Goal: Task Accomplishment & Management: Manage account settings

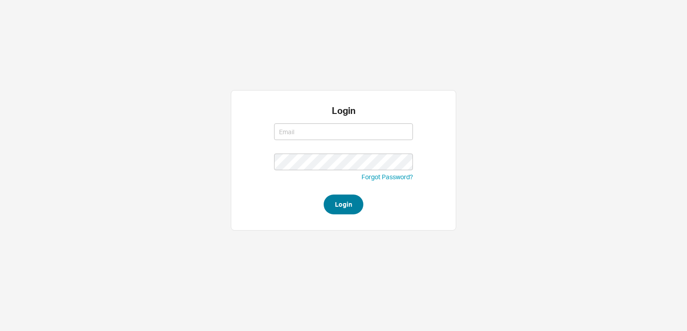
type input "amar@homeandstone.com"
click at [339, 207] on button "Login" at bounding box center [343, 205] width 40 height 20
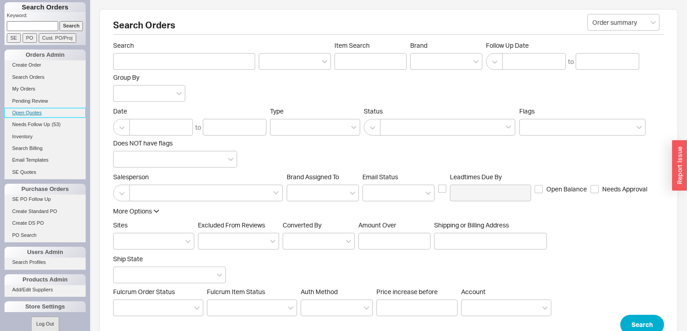
click at [36, 115] on link "Open Quotes" at bounding box center [45, 112] width 81 height 9
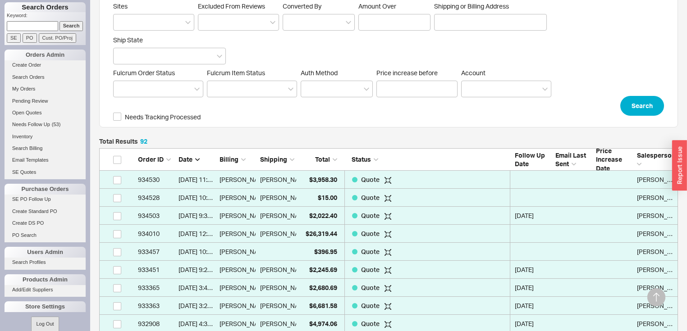
scroll to position [288, 0]
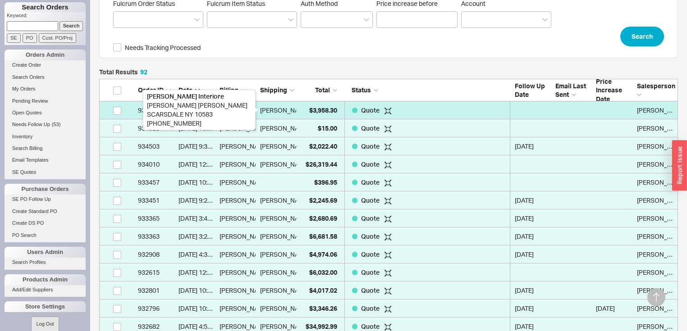
click at [260, 109] on div "[PERSON_NAME]" at bounding box center [285, 110] width 50 height 18
click at [271, 105] on div "[PERSON_NAME]" at bounding box center [285, 110] width 50 height 18
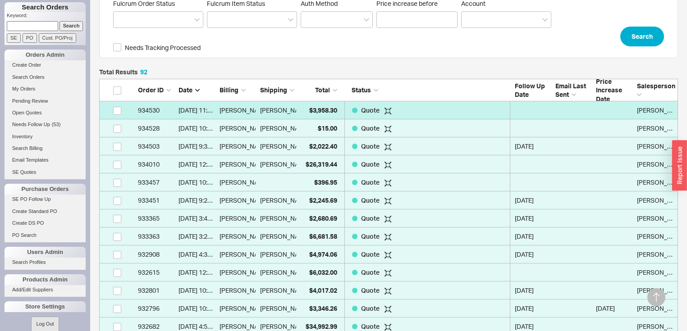
click at [289, 110] on div "[PERSON_NAME]" at bounding box center [278, 110] width 36 height 18
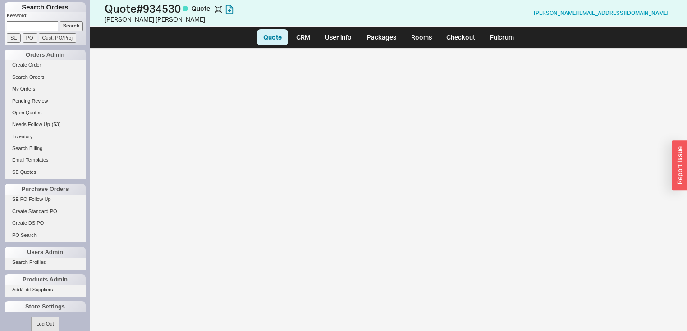
select select "LOW"
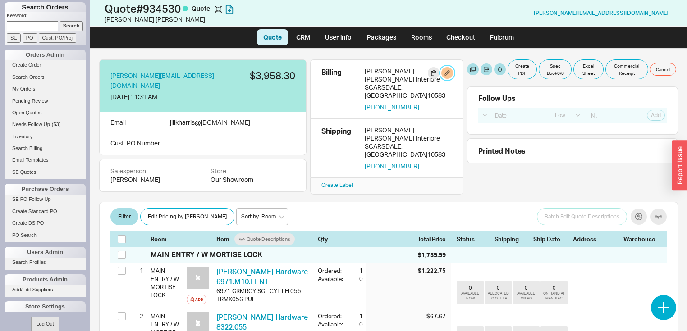
click at [449, 73] on button "button" at bounding box center [447, 73] width 12 height 12
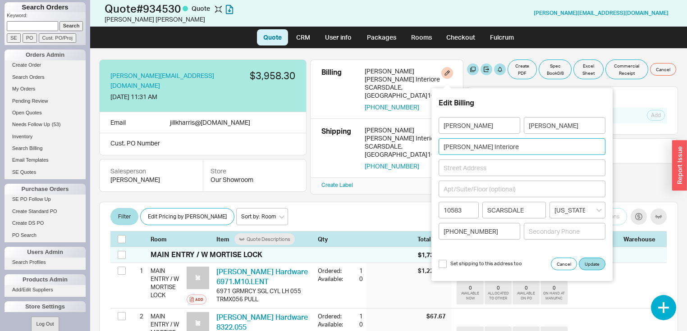
click at [498, 148] on input "[PERSON_NAME] Interiore" at bounding box center [521, 146] width 167 height 17
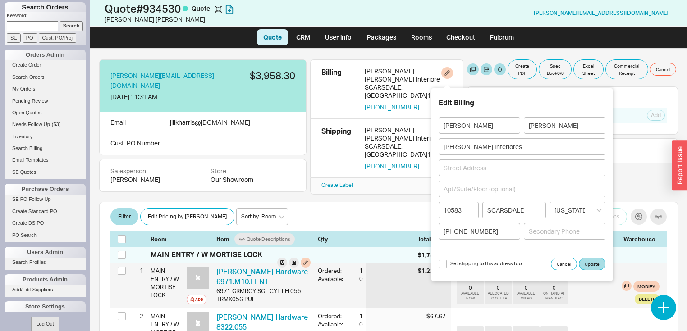
drag, startPoint x: 533, startPoint y: 151, endPoint x: 600, endPoint y: 295, distance: 158.4
click at [602, 299] on div "0 AVAILABLE NOW 0 ALLOCATED TO OTHER 0 AVAILABLE ON PO 0 ON HAND AT MANUFAC Mod…" at bounding box center [557, 292] width 203 height 23
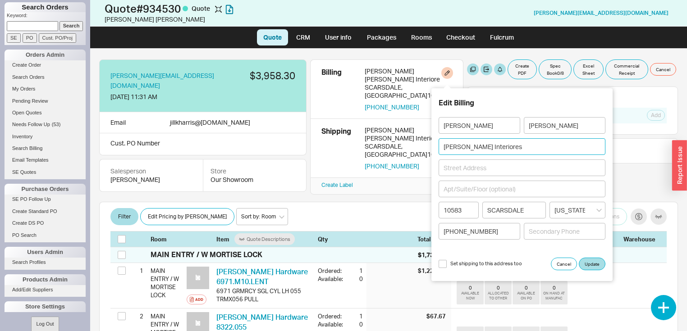
click at [527, 146] on input "Jill Harris Interiores" at bounding box center [521, 146] width 167 height 17
type input "Jill Harris Interiores LLC"
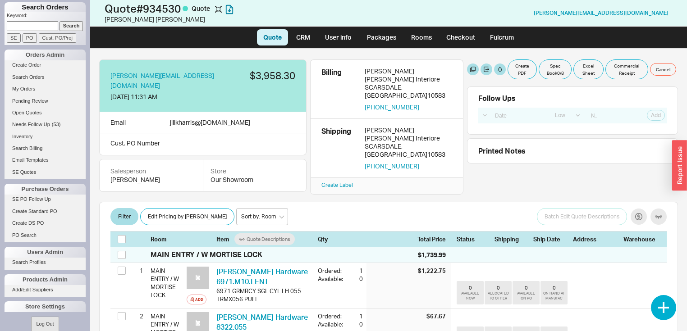
select select "LOW"
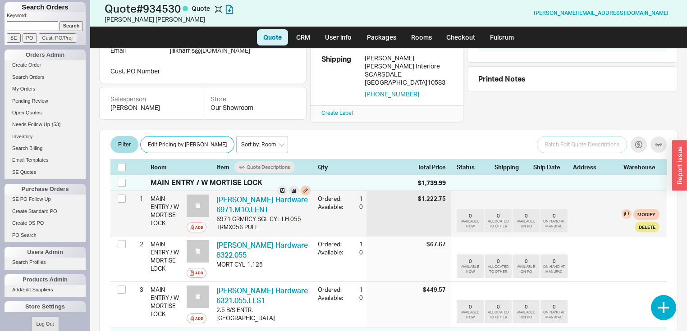
scroll to position [36, 0]
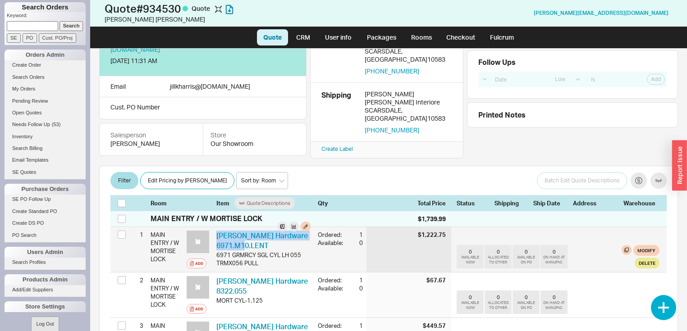
drag, startPoint x: 272, startPoint y: 240, endPoint x: 214, endPoint y: 236, distance: 57.8
click at [214, 236] on div "Baldwin Hardware 6971.M10.LENT BLD 6971.M10.LENT 6971 GRMRCY SGL CYL LH 055 TRM…" at bounding box center [263, 249] width 101 height 45
copy link "[PERSON_NAME] Hardware 6971.M10.LENT"
click at [323, 227] on div "Ordered: 1 Available: 0" at bounding box center [340, 238] width 45 height 23
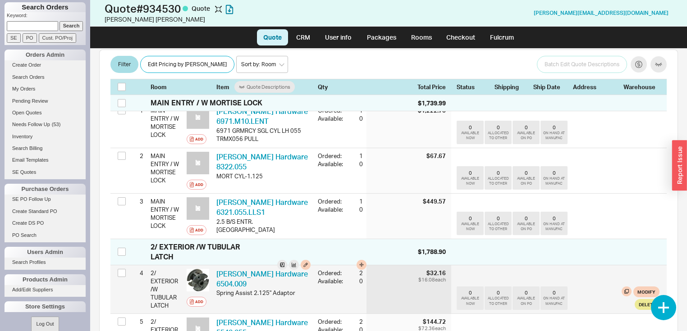
scroll to position [180, 0]
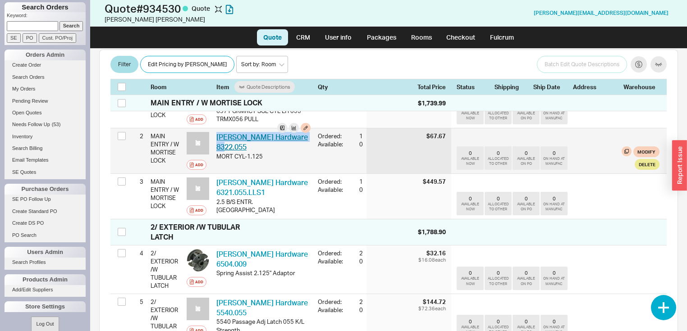
drag, startPoint x: 257, startPoint y: 142, endPoint x: 217, endPoint y: 134, distance: 41.3
click at [217, 134] on div "Baldwin Hardware 8322.055 BLD 8322.055" at bounding box center [263, 142] width 94 height 20
copy link "[PERSON_NAME] Hardware 8322.055"
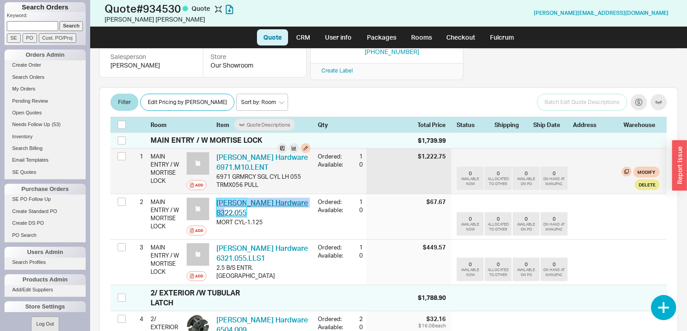
scroll to position [108, 0]
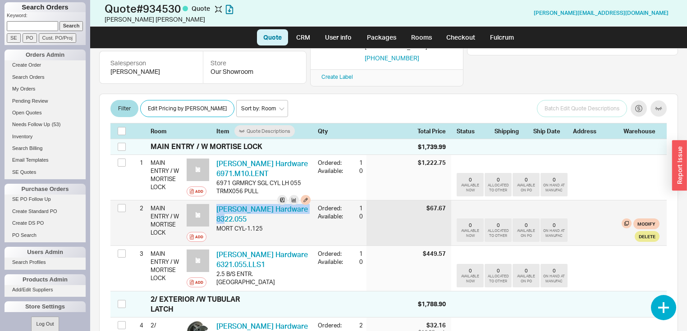
click at [280, 211] on div "Baldwin Hardware 8322.055 BLD 8322.055" at bounding box center [263, 214] width 94 height 20
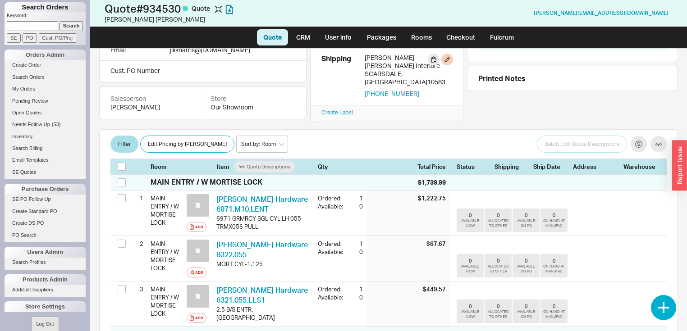
scroll to position [0, 0]
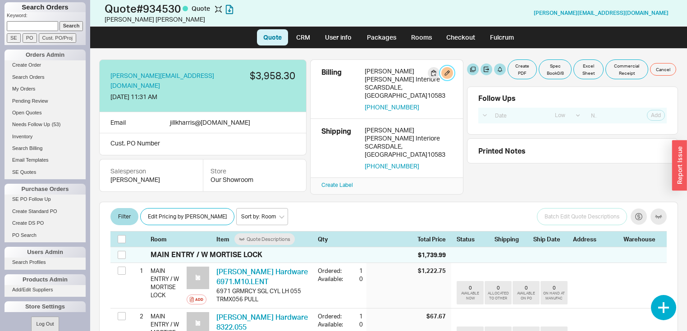
click at [447, 72] on button "button" at bounding box center [447, 73] width 12 height 12
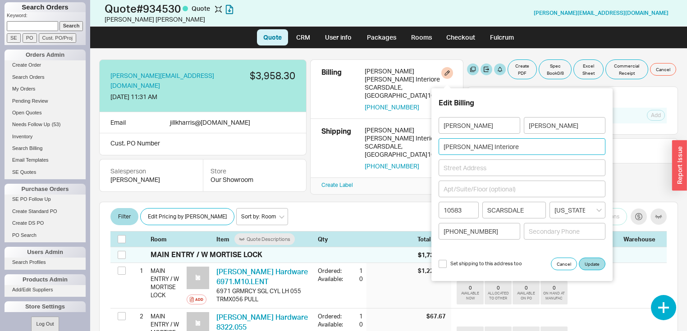
click at [517, 146] on input "[PERSON_NAME] Interiore" at bounding box center [521, 146] width 167 height 17
type input "[PERSON_NAME] Interiore LLC"
click at [492, 167] on input at bounding box center [521, 167] width 167 height 17
paste input "[STREET_ADDRESS]"
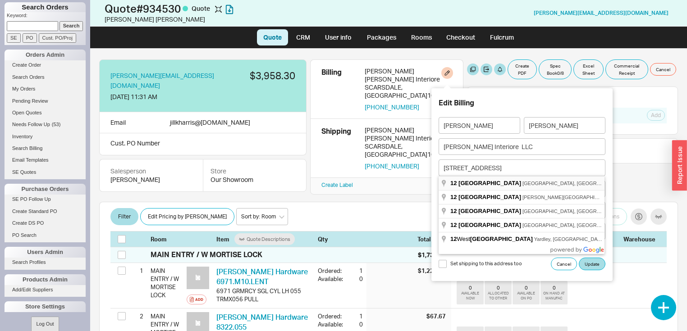
type input "[STREET_ADDRESS]"
type input "Scarsdale"
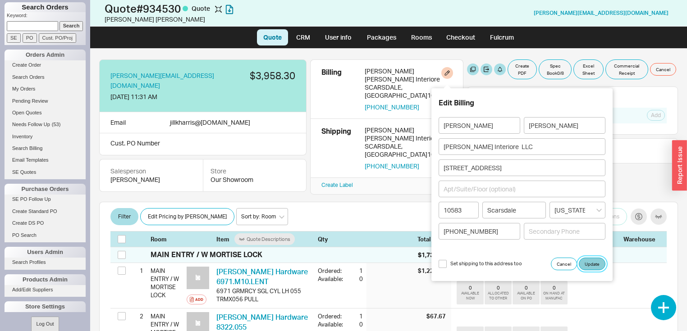
click at [590, 266] on button "Update" at bounding box center [591, 264] width 27 height 13
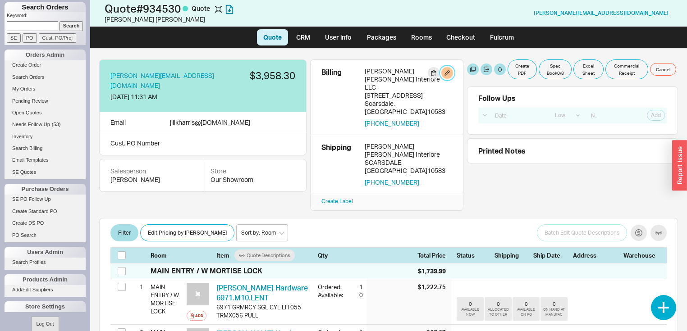
click at [447, 72] on button "button" at bounding box center [447, 73] width 12 height 12
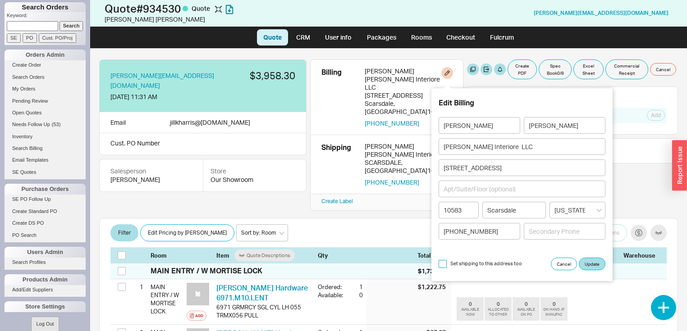
drag, startPoint x: 442, startPoint y: 262, endPoint x: 446, endPoint y: 261, distance: 4.7
click at [442, 262] on input "Set shipping to this address too" at bounding box center [442, 264] width 8 height 8
checkbox input "true"
click at [589, 261] on button "Update" at bounding box center [591, 264] width 27 height 13
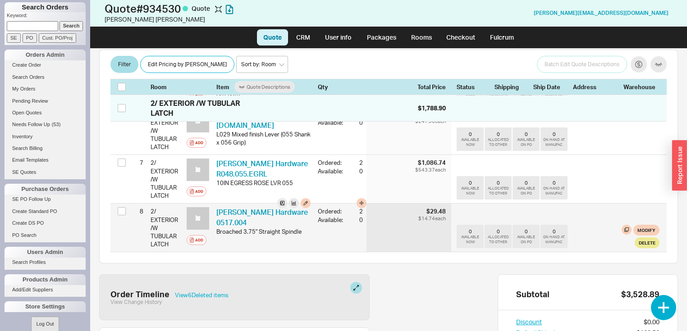
scroll to position [413, 0]
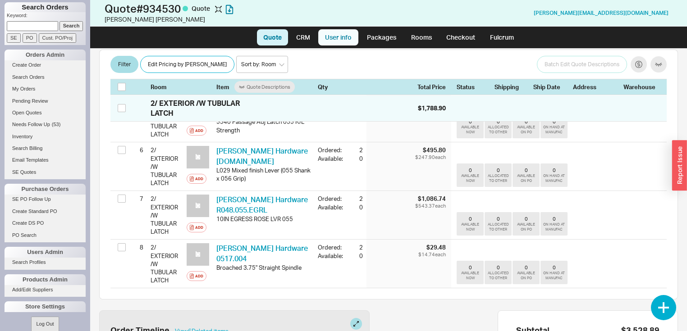
click at [344, 35] on link "User info" at bounding box center [338, 37] width 40 height 16
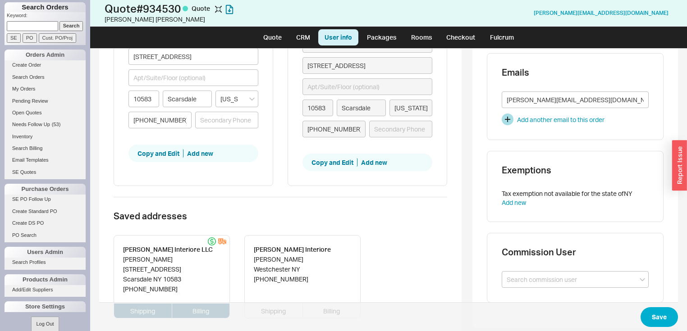
scroll to position [108, 0]
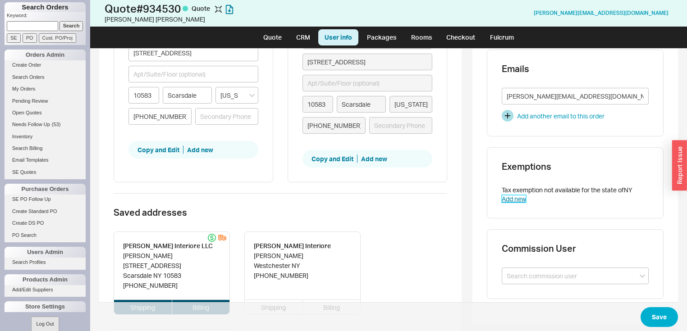
click at [516, 195] on link "Add new" at bounding box center [513, 199] width 24 height 8
click at [515, 195] on link "Add new" at bounding box center [513, 199] width 24 height 8
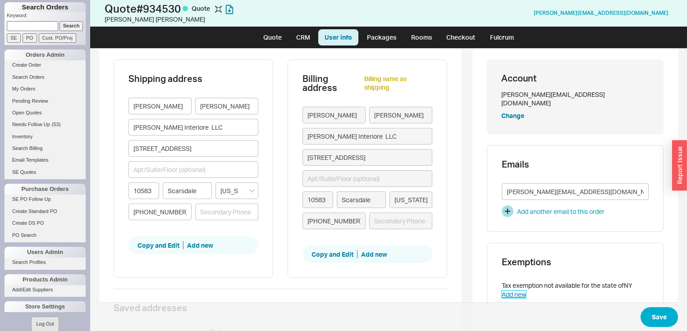
scroll to position [0, 0]
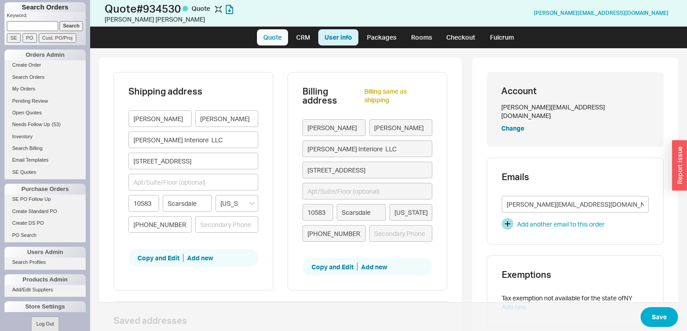
click at [279, 39] on link "Quote" at bounding box center [272, 37] width 31 height 16
select select "LOW"
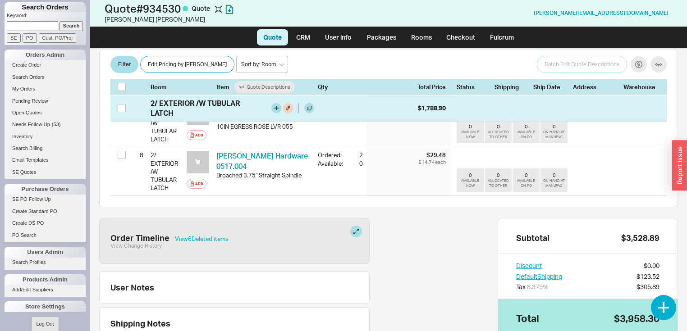
scroll to position [557, 0]
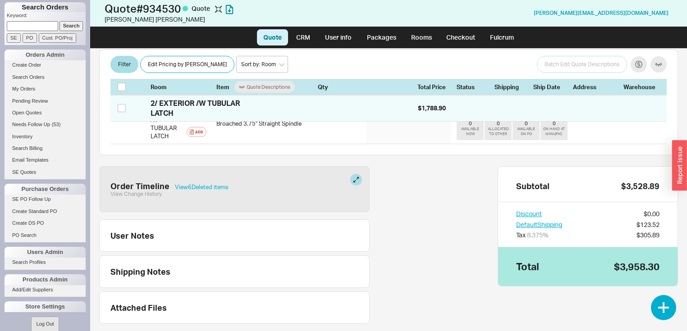
click at [516, 231] on div "Tax 8.375 %" at bounding box center [539, 235] width 46 height 9
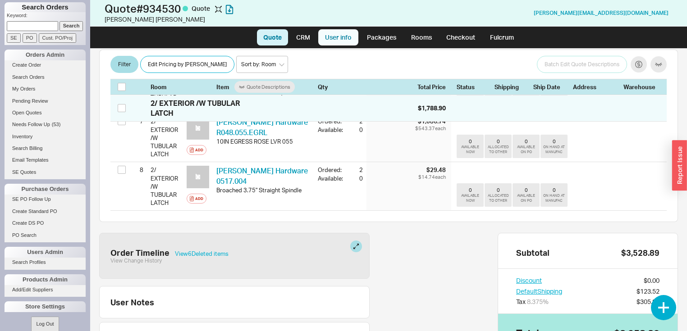
scroll to position [485, 0]
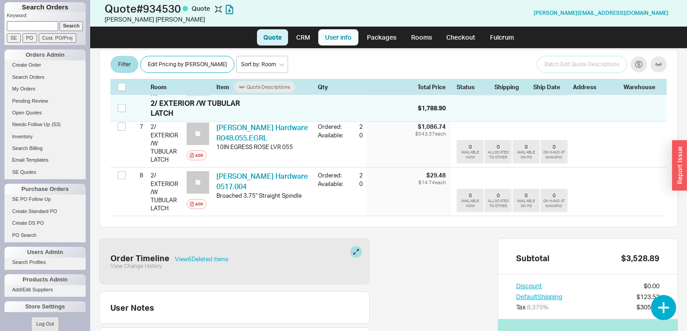
click at [352, 38] on link "User info" at bounding box center [338, 37] width 40 height 16
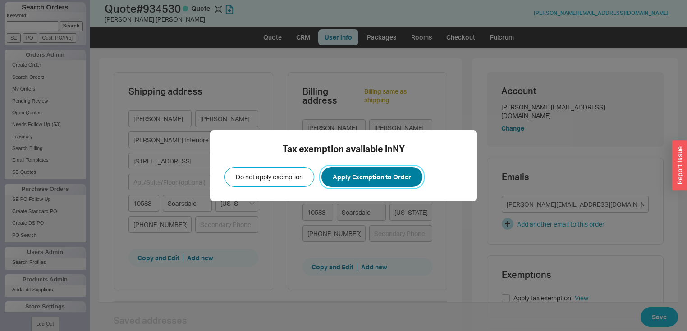
click at [370, 175] on button "Apply Exemption to Order" at bounding box center [371, 177] width 101 height 20
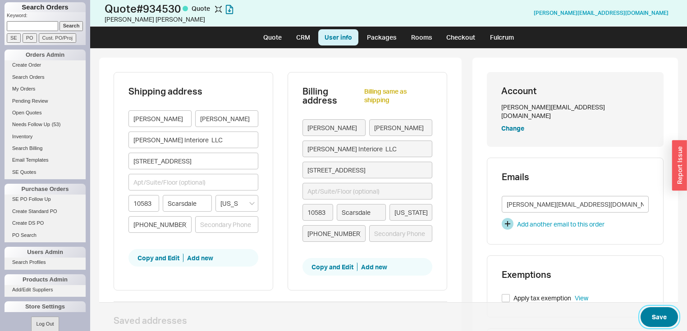
click at [650, 322] on button "Save" at bounding box center [658, 317] width 37 height 20
drag, startPoint x: 661, startPoint y: 319, endPoint x: 661, endPoint y: 314, distance: 5.0
click at [661, 318] on button "Save" at bounding box center [658, 317] width 37 height 20
click at [271, 35] on link "Quote" at bounding box center [272, 37] width 31 height 16
select select "LOW"
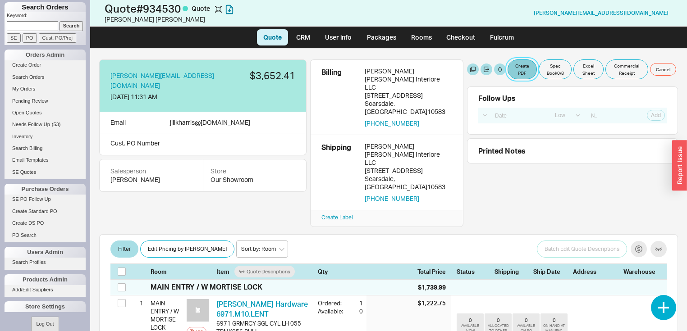
click at [521, 67] on button "Create PDF" at bounding box center [521, 69] width 29 height 20
select select "71997456"
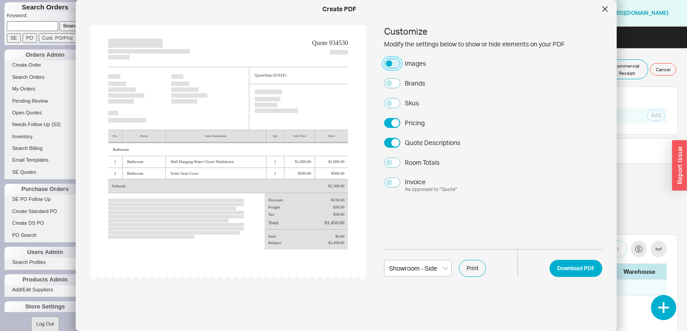
click at [389, 59] on button "Images" at bounding box center [392, 64] width 16 height 10
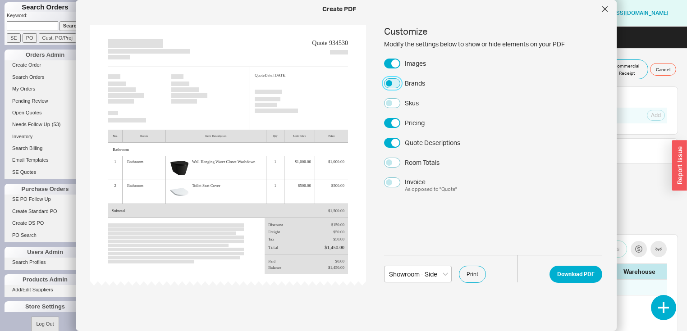
click at [386, 84] on button "Brands" at bounding box center [392, 83] width 16 height 10
click at [566, 271] on button "Download PDF" at bounding box center [575, 274] width 53 height 17
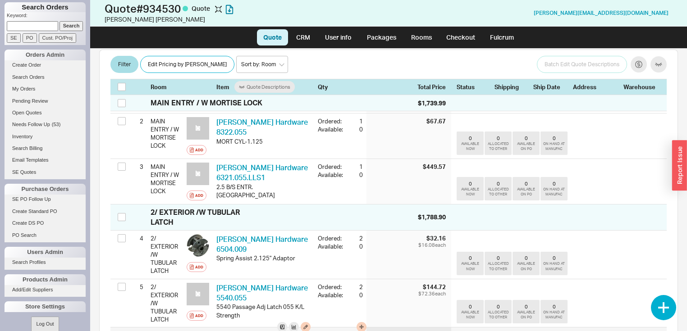
scroll to position [180, 0]
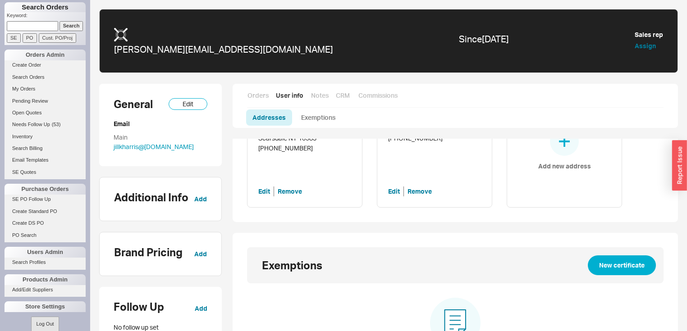
scroll to position [178, 0]
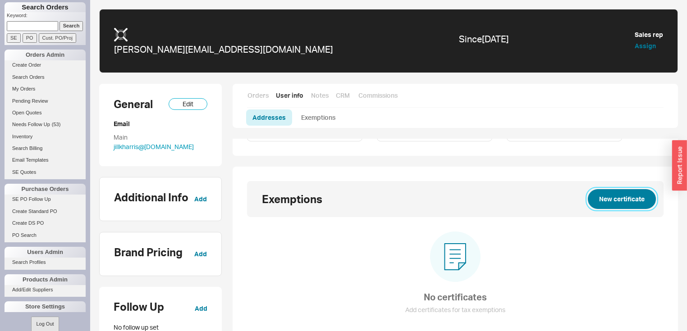
click at [621, 198] on button "New certificate" at bounding box center [622, 199] width 68 height 20
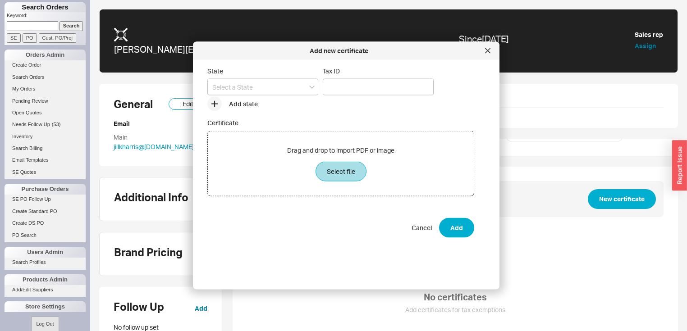
click at [490, 52] on icon at bounding box center [487, 50] width 5 height 5
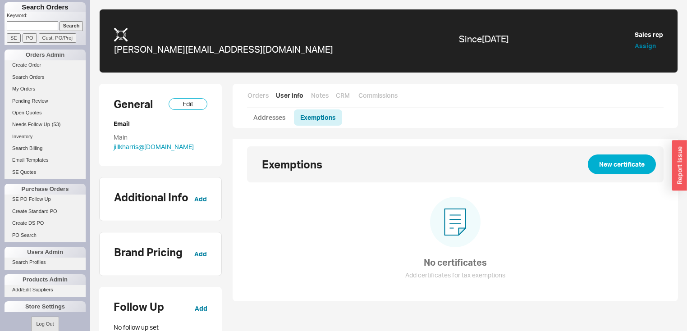
scroll to position [214, 0]
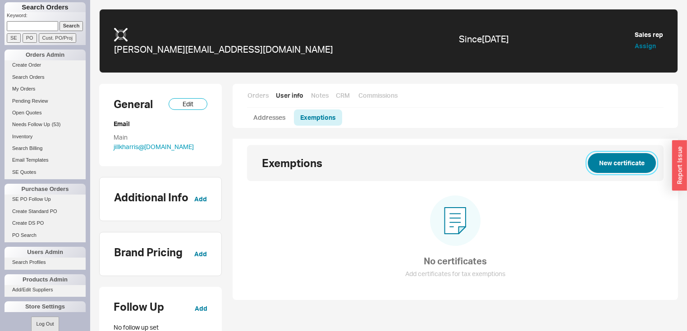
click at [615, 160] on button "New certificate" at bounding box center [622, 163] width 68 height 20
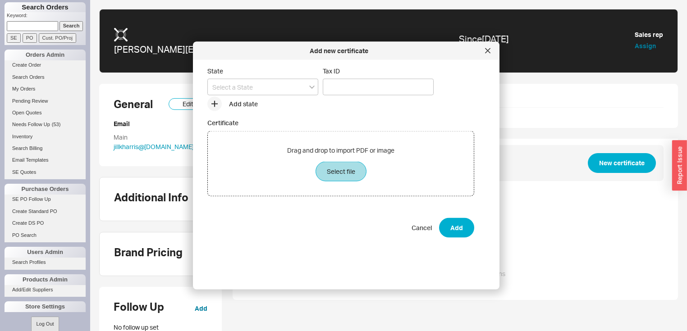
click at [312, 87] on icon "open menu" at bounding box center [311, 87] width 5 height 3
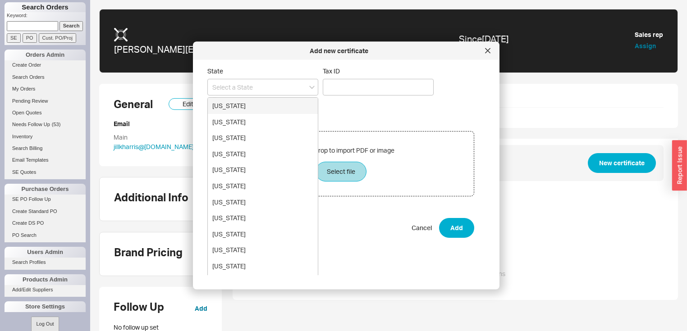
click at [233, 105] on div "New York" at bounding box center [263, 106] width 110 height 16
type input "New York"
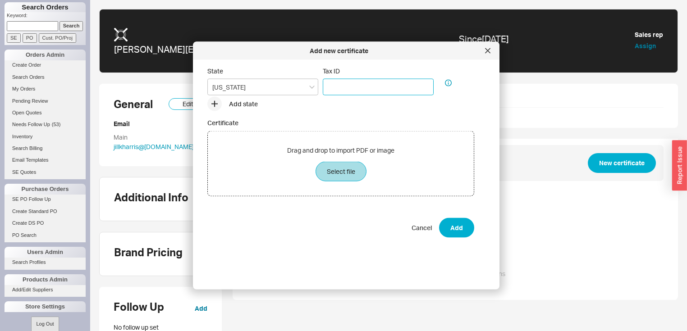
click at [338, 85] on input "Tax ID" at bounding box center [378, 87] width 111 height 17
type input "47-2983365"
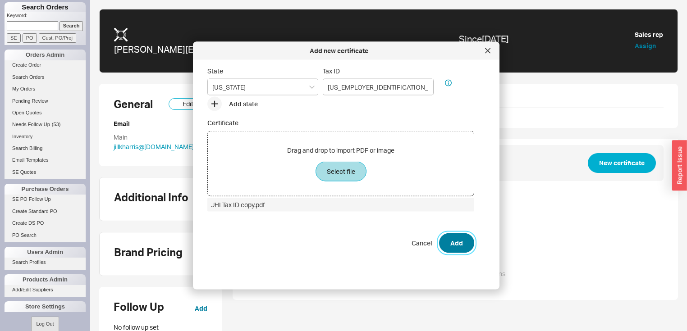
click at [457, 243] on button "Add" at bounding box center [456, 243] width 35 height 20
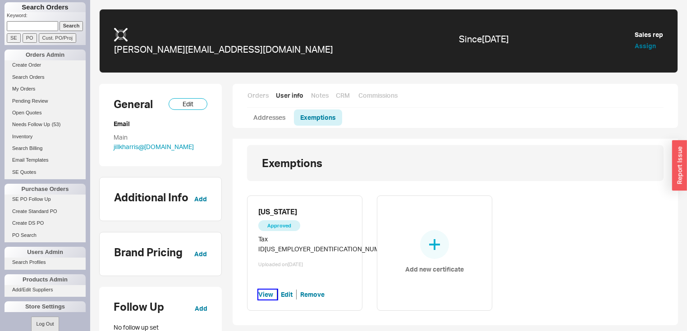
click at [269, 293] on button "View" at bounding box center [267, 295] width 19 height 10
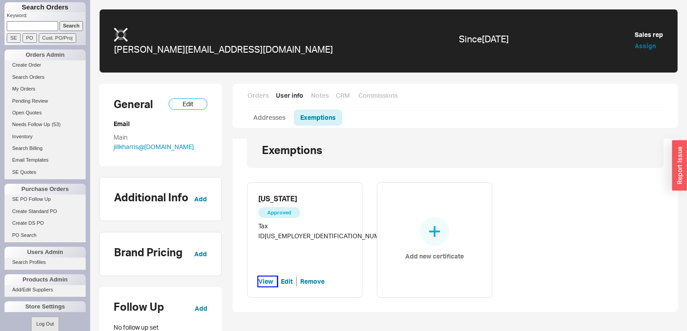
scroll to position [227, 0]
click at [369, 293] on div "New York Approved Tax ID 47-2983365 Uploaded on 08/18/2025 View Edit Remove Add…" at bounding box center [455, 239] width 416 height 115
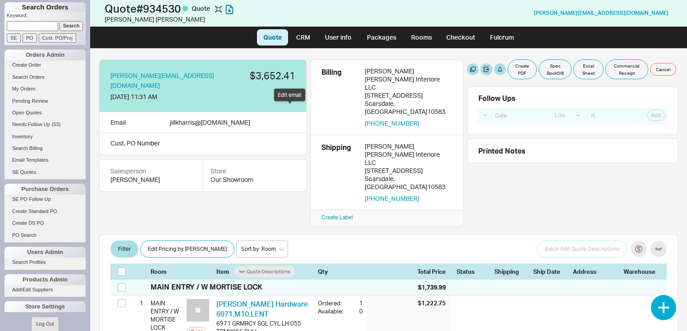
select select "LOW"
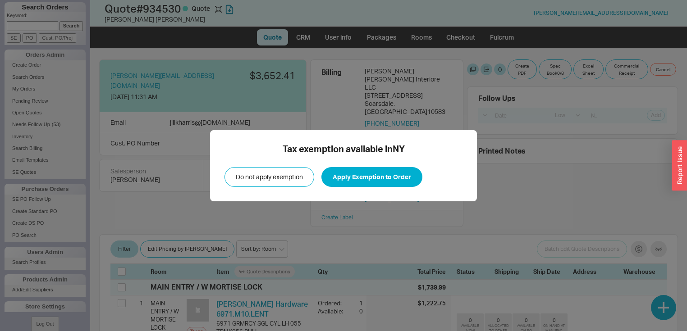
click at [277, 100] on div "Tax exemption available in [GEOGRAPHIC_DATA] Do not apply exemption Apply Exemp…" at bounding box center [343, 165] width 687 height 331
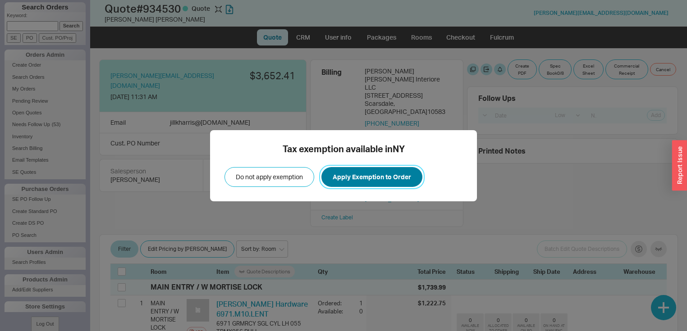
click at [357, 175] on button "Apply Exemption to Order" at bounding box center [371, 177] width 101 height 20
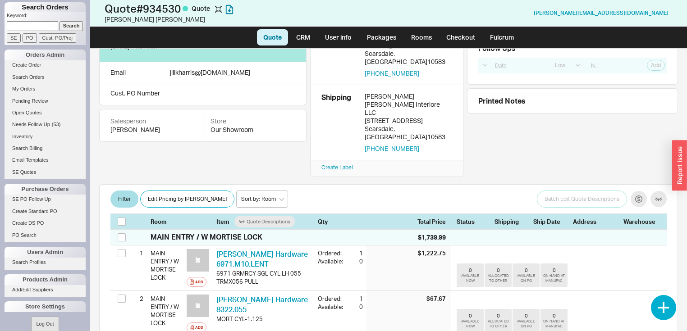
scroll to position [33, 0]
